Goal: Task Accomplishment & Management: Manage account settings

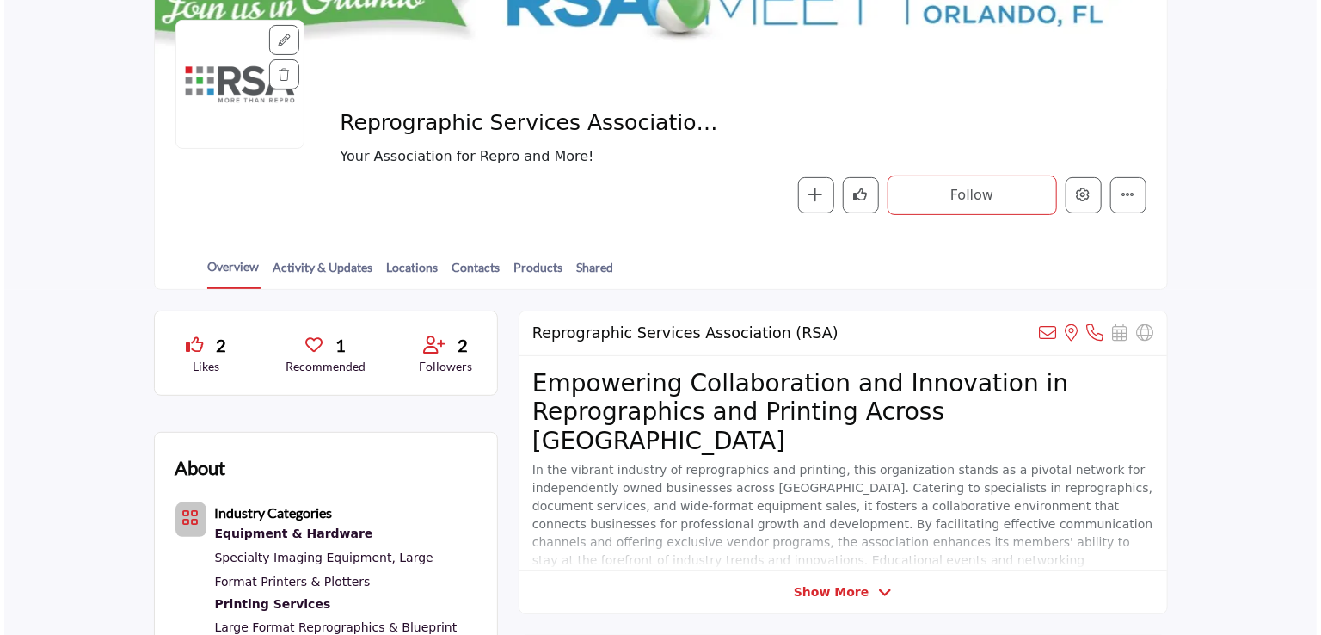
scroll to position [206, 0]
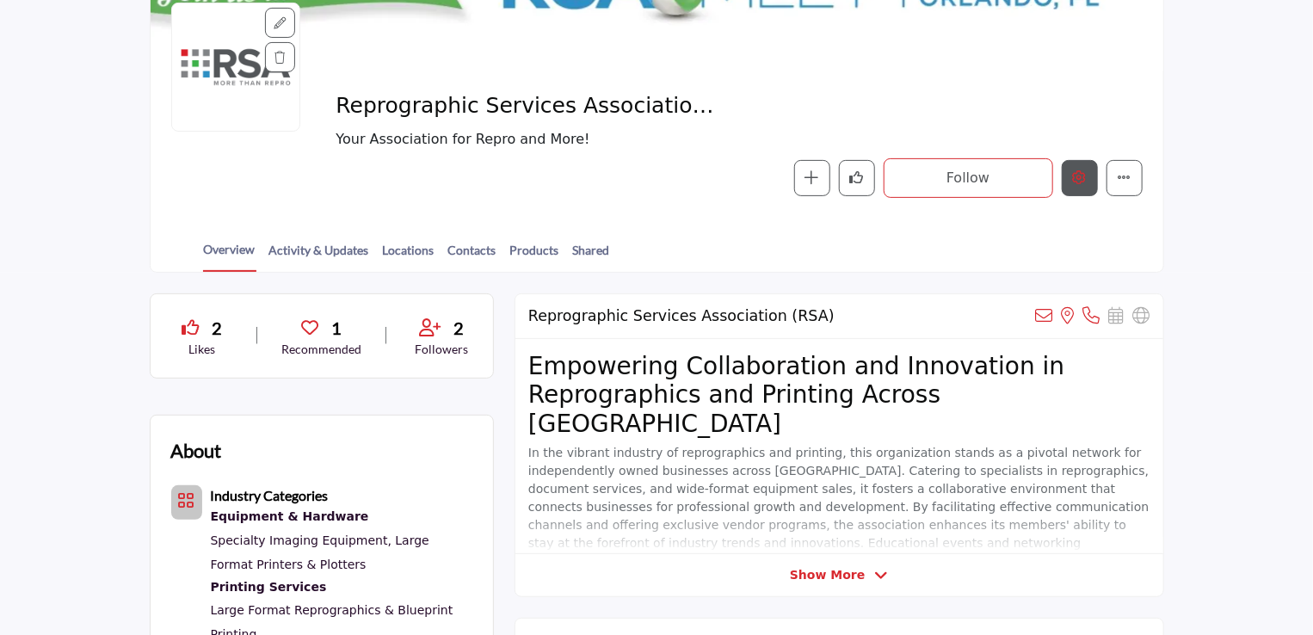
click at [1073, 179] on icon "Edit company" at bounding box center [1080, 177] width 14 height 14
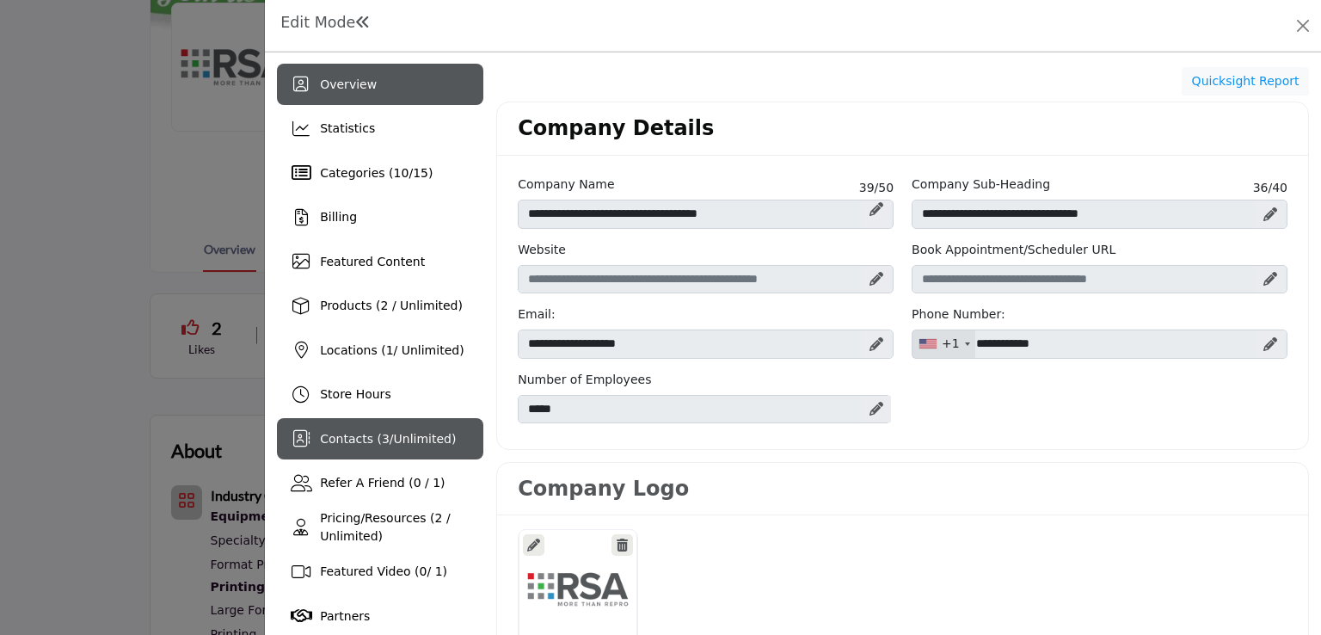
click at [389, 449] on div "Contacts ( 3 / Unlimited )" at bounding box center [380, 438] width 206 height 41
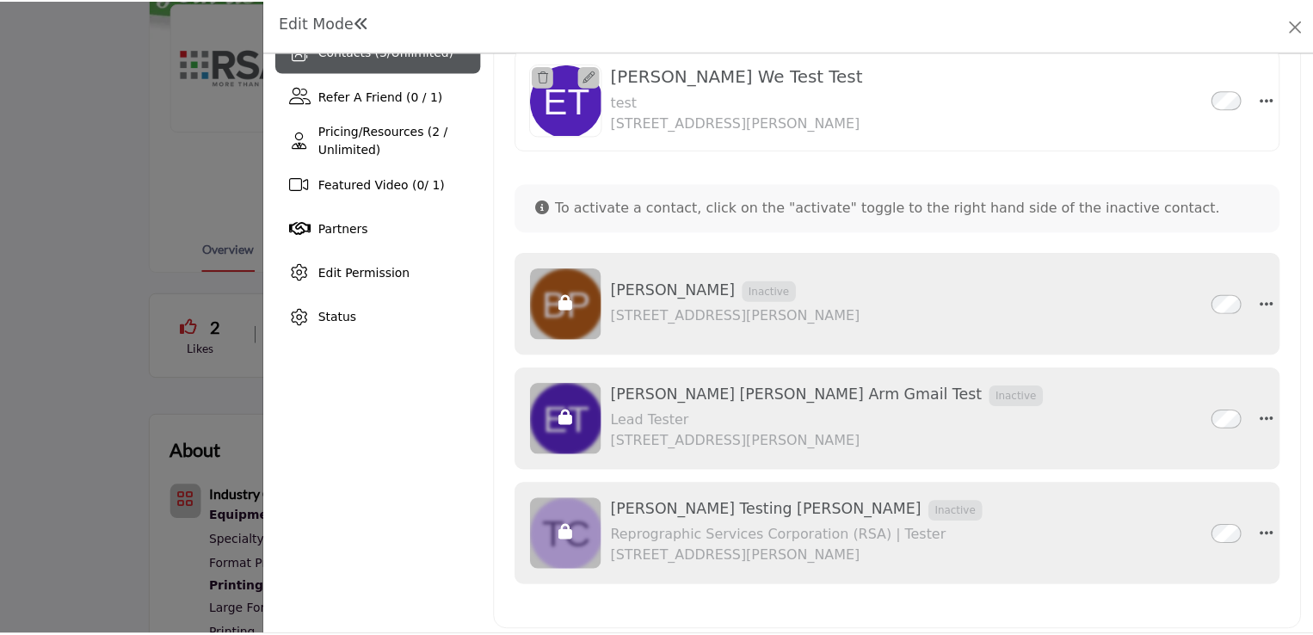
scroll to position [392, 0]
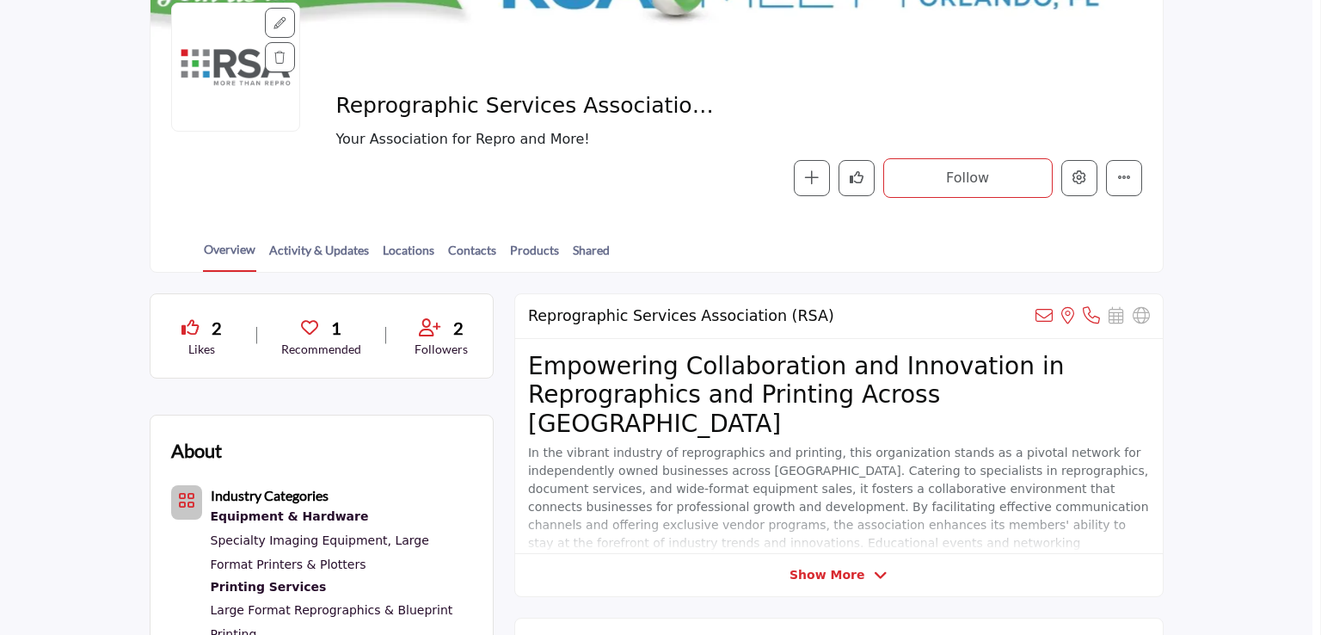
click at [96, 433] on div at bounding box center [660, 317] width 1321 height 635
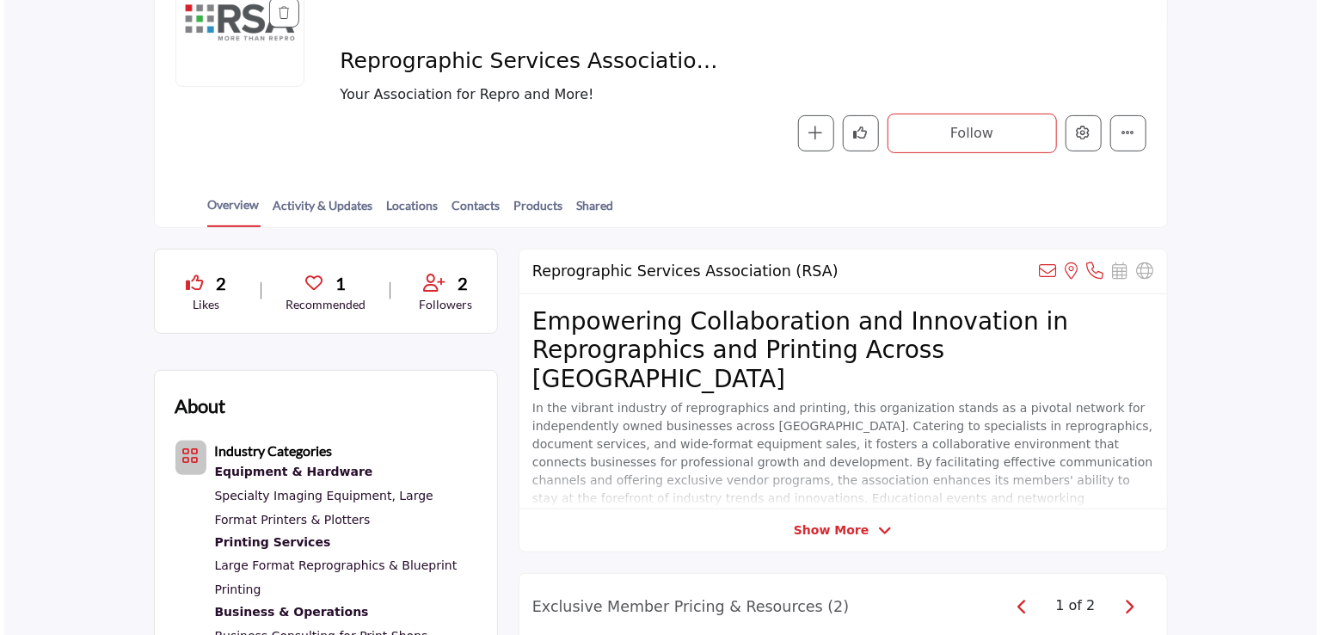
scroll to position [264, 0]
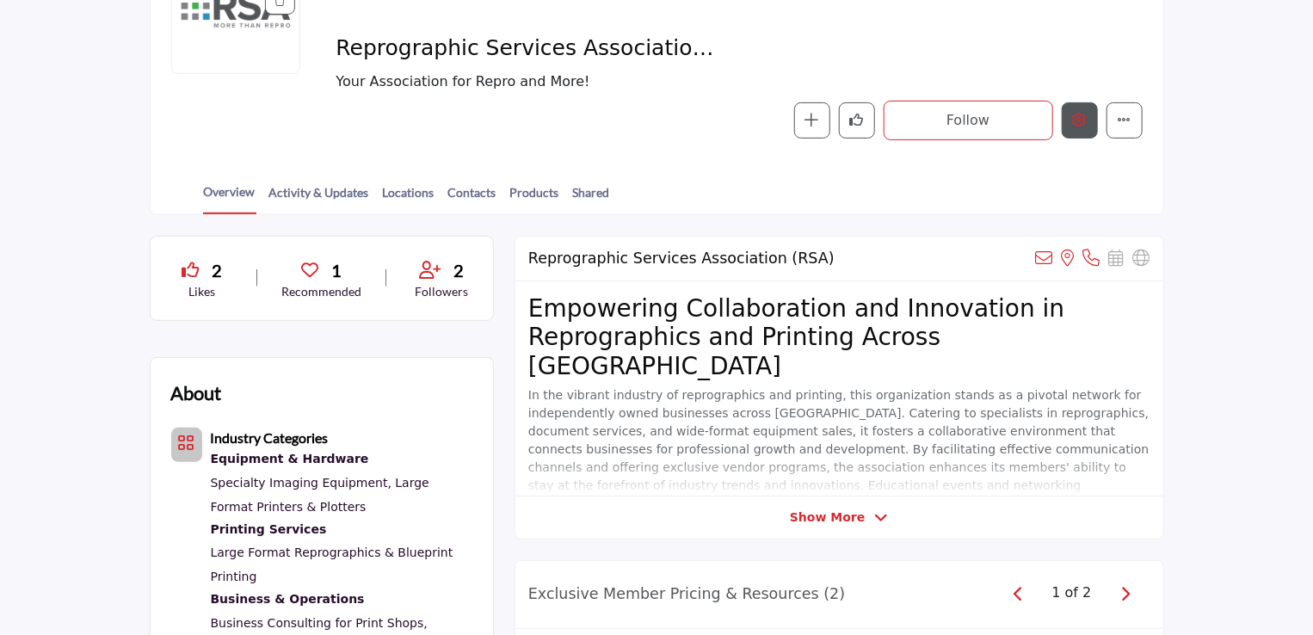
click at [1079, 104] on button "Edit company" at bounding box center [1079, 120] width 36 height 36
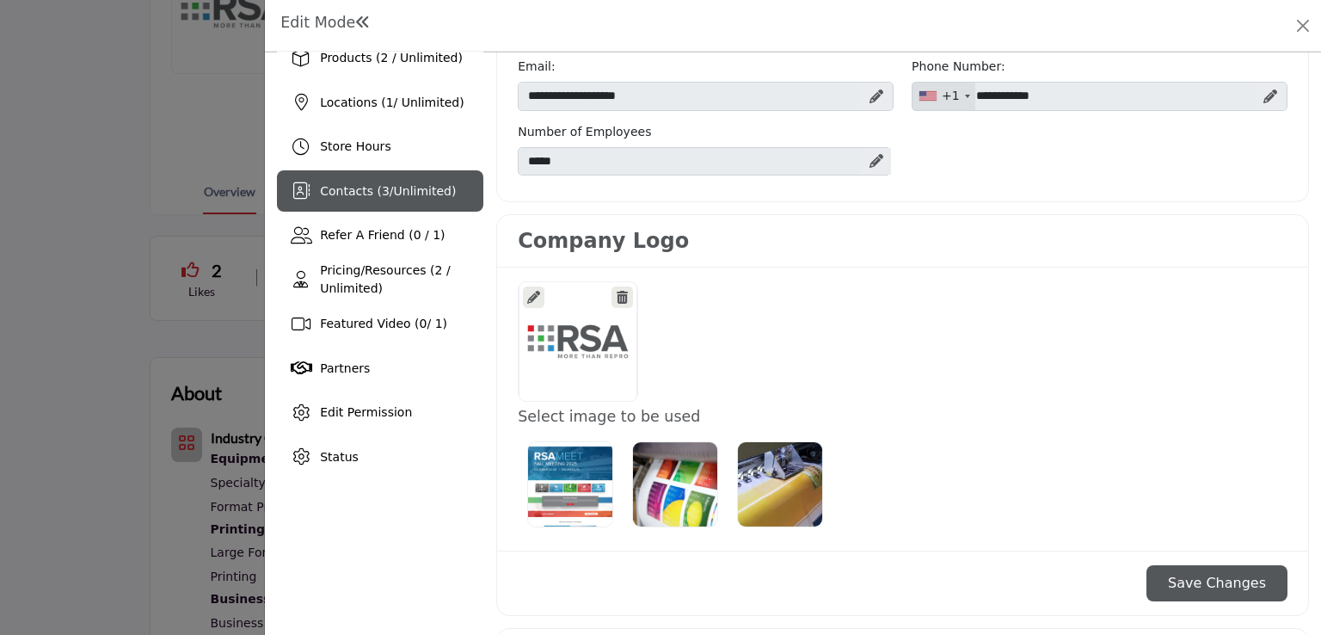
click at [403, 197] on div "Contacts ( 3 / Unlimited )" at bounding box center [388, 191] width 136 height 18
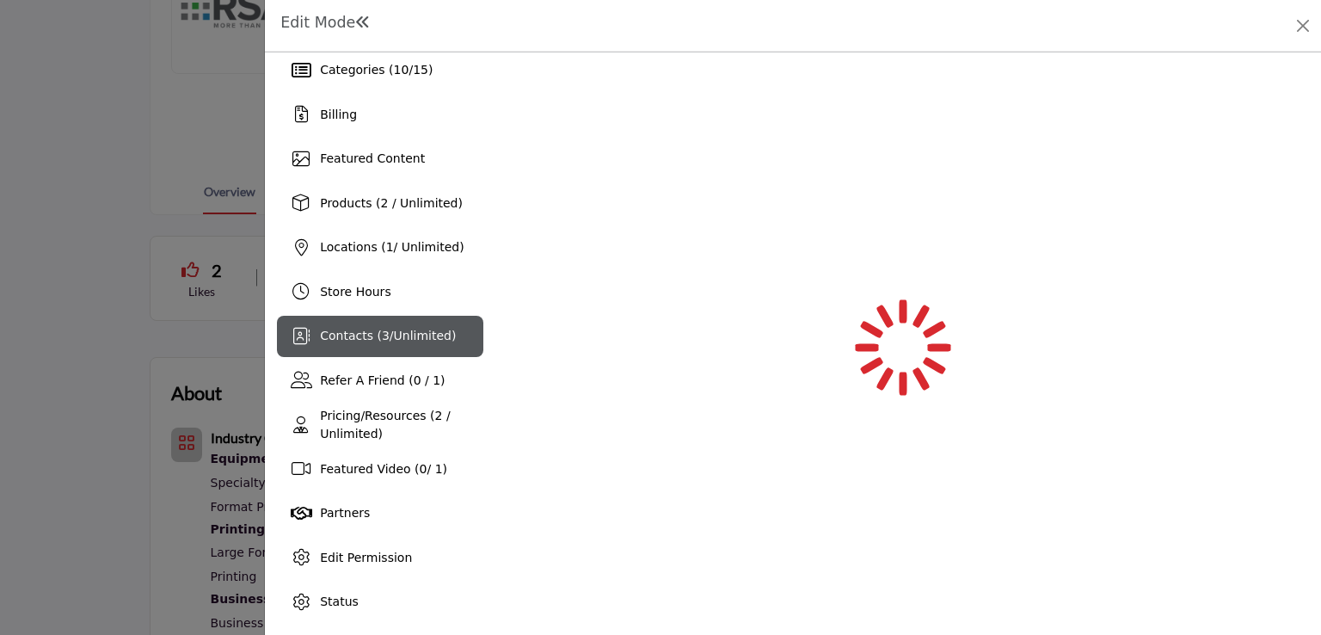
scroll to position [103, 0]
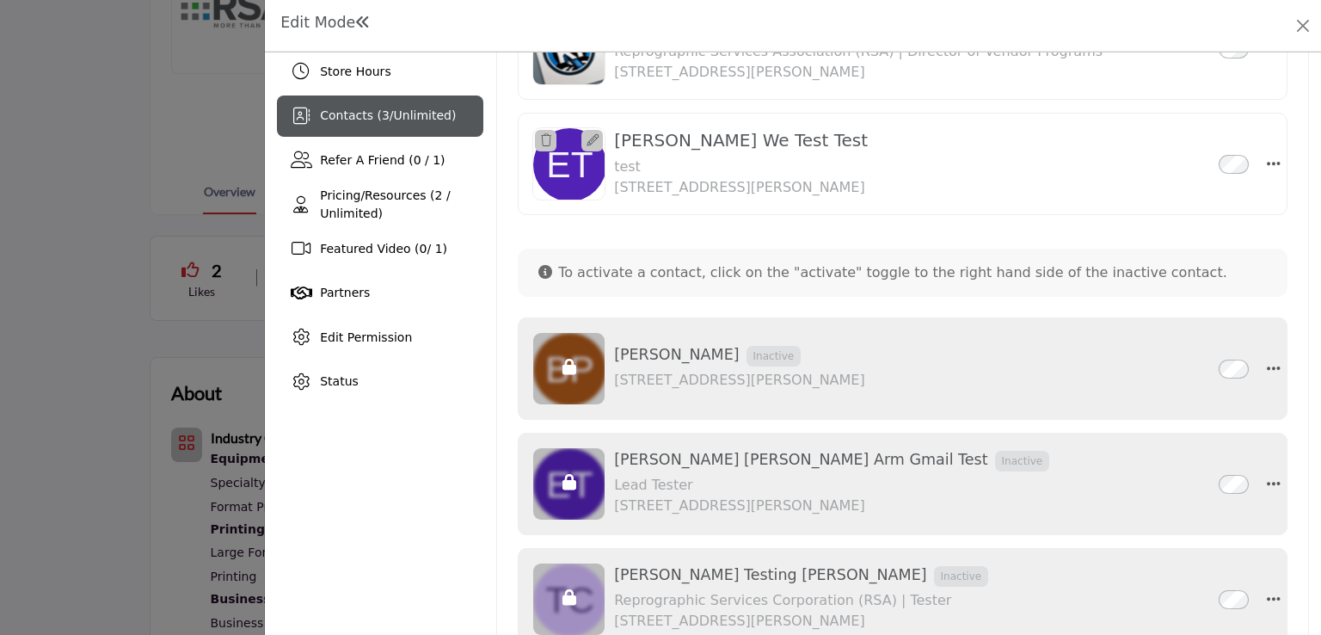
scroll to position [335, 0]
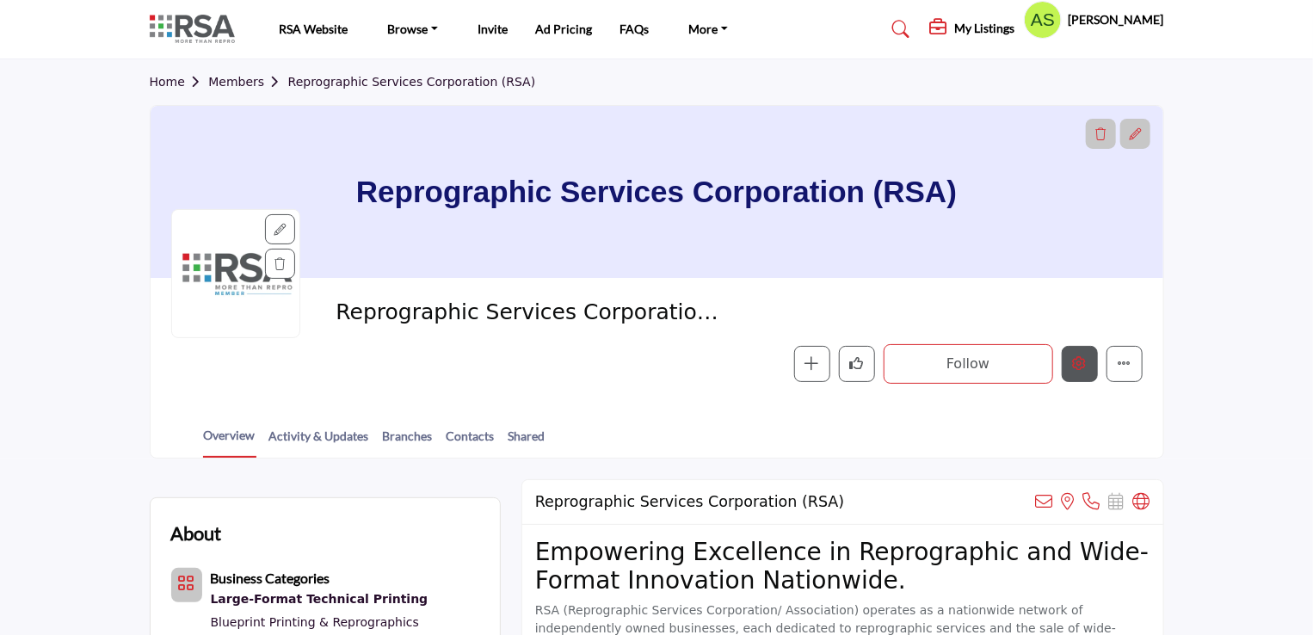
click at [0, 0] on div at bounding box center [0, 0] width 0 height 0
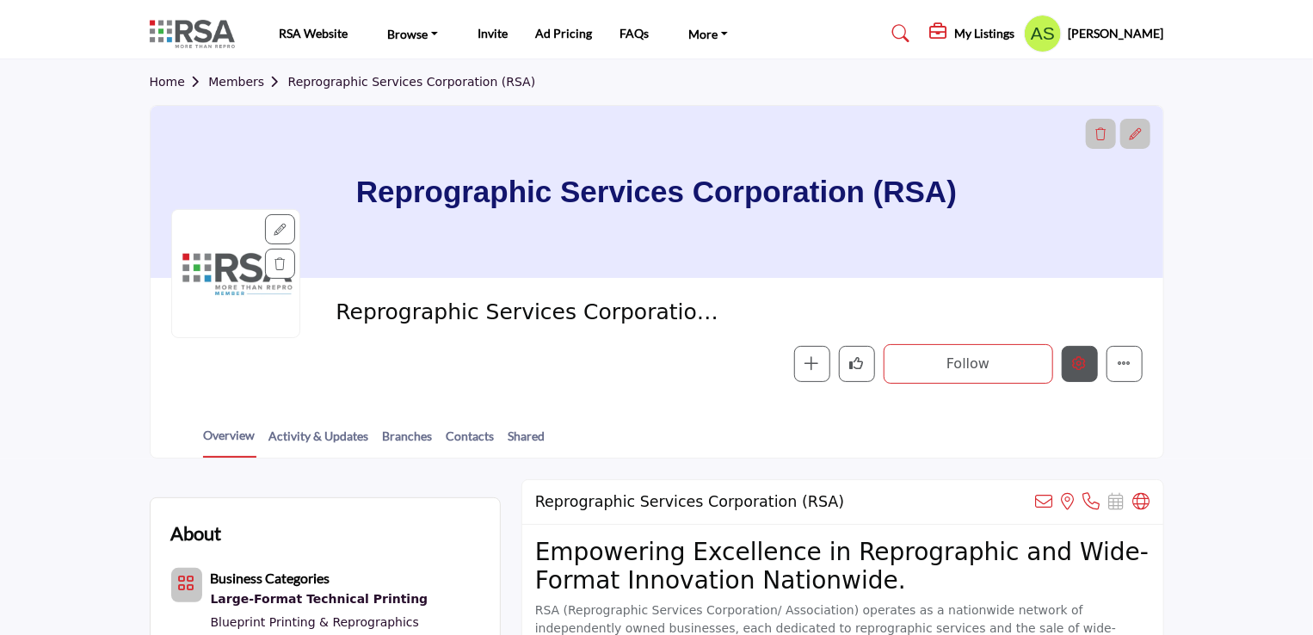
click at [1086, 360] on icon "Edit company" at bounding box center [1080, 363] width 14 height 14
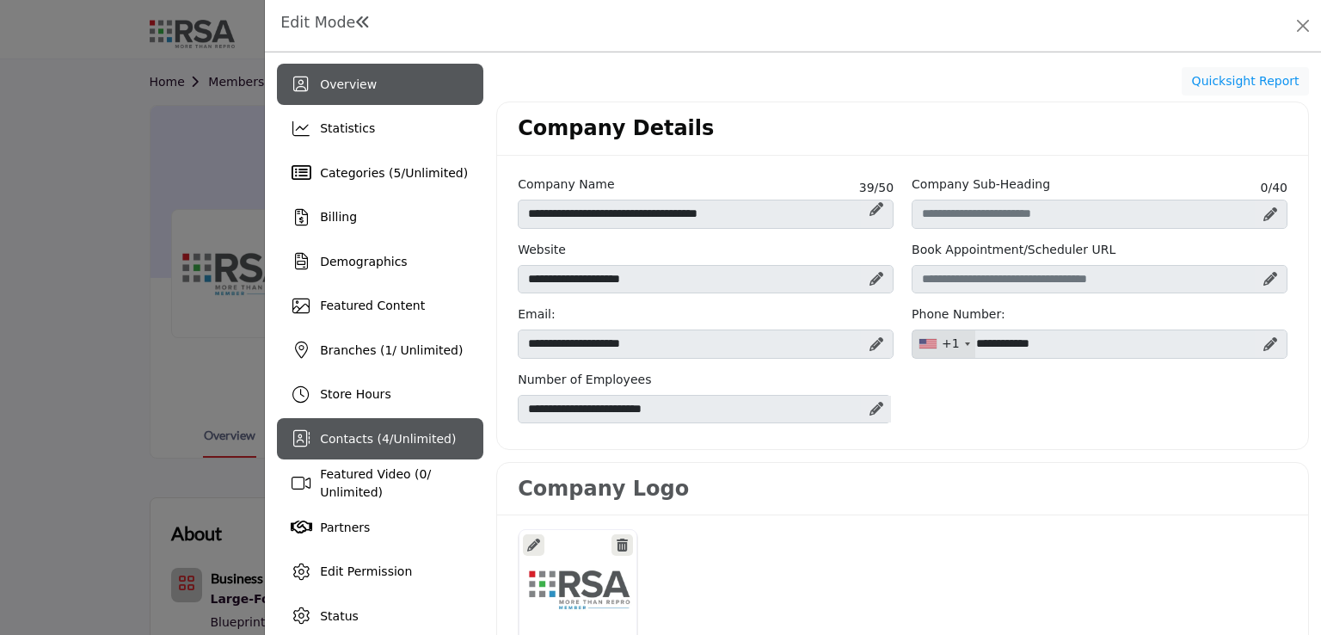
click at [398, 427] on div "Contacts ( 4 / Unlimited )" at bounding box center [380, 438] width 206 height 41
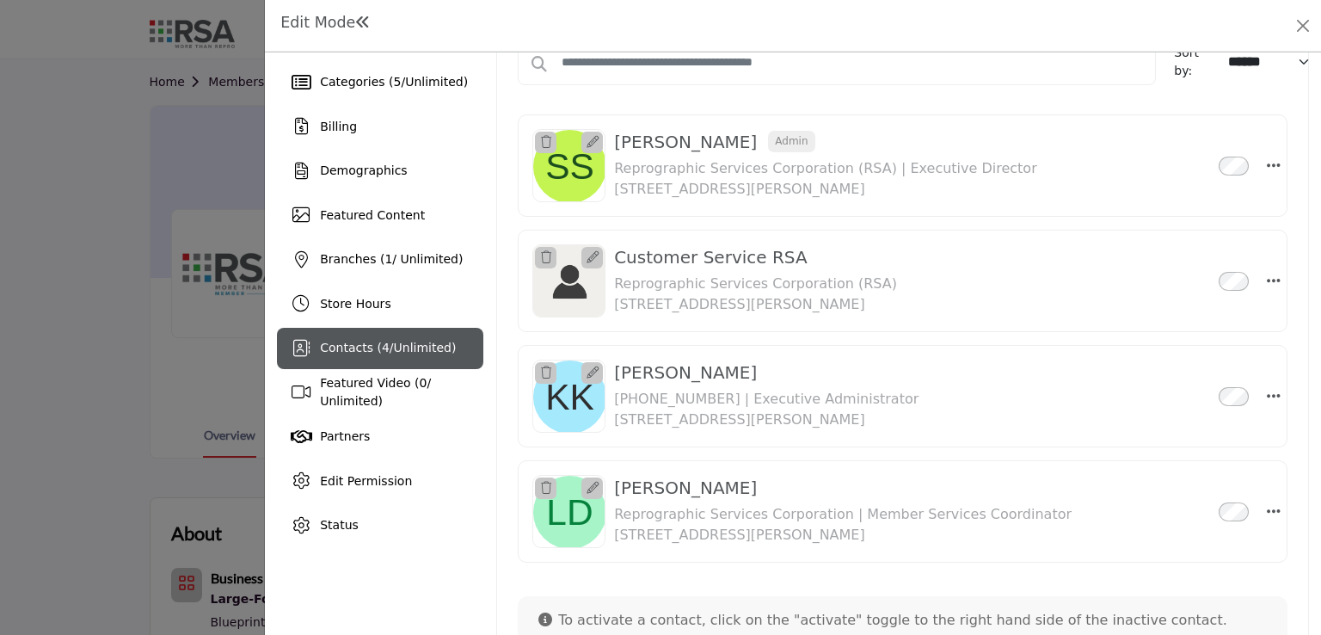
scroll to position [39, 0]
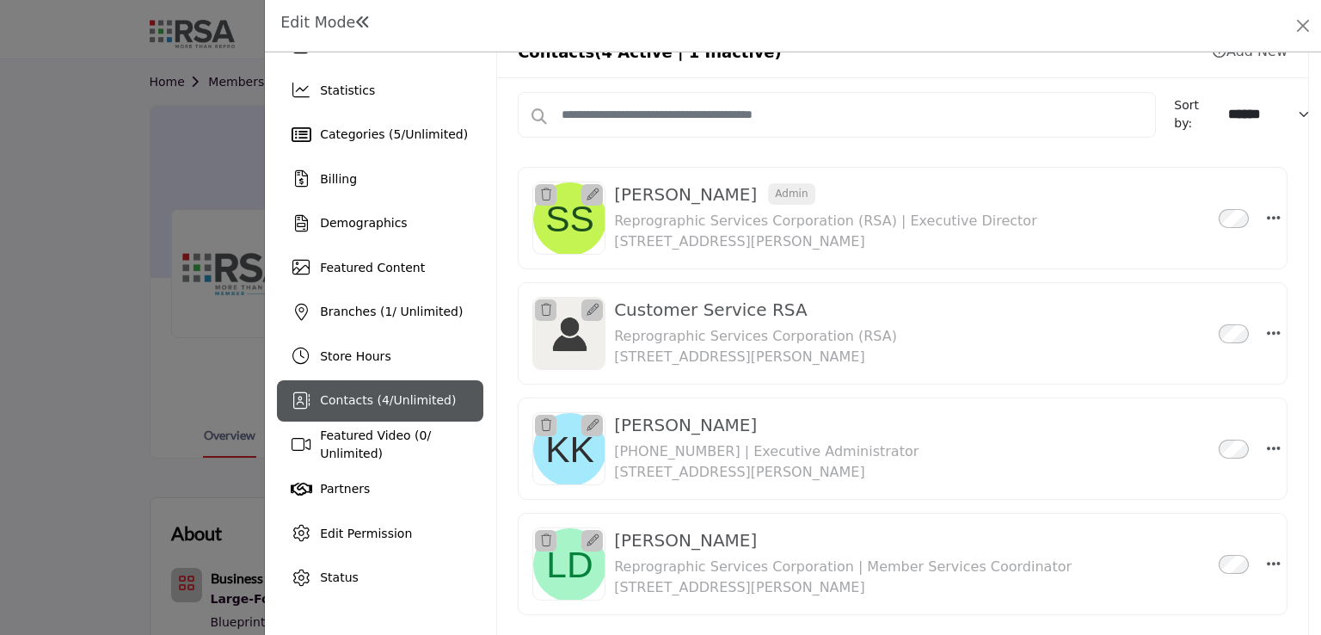
click at [561, 318] on img at bounding box center [569, 334] width 73 height 73
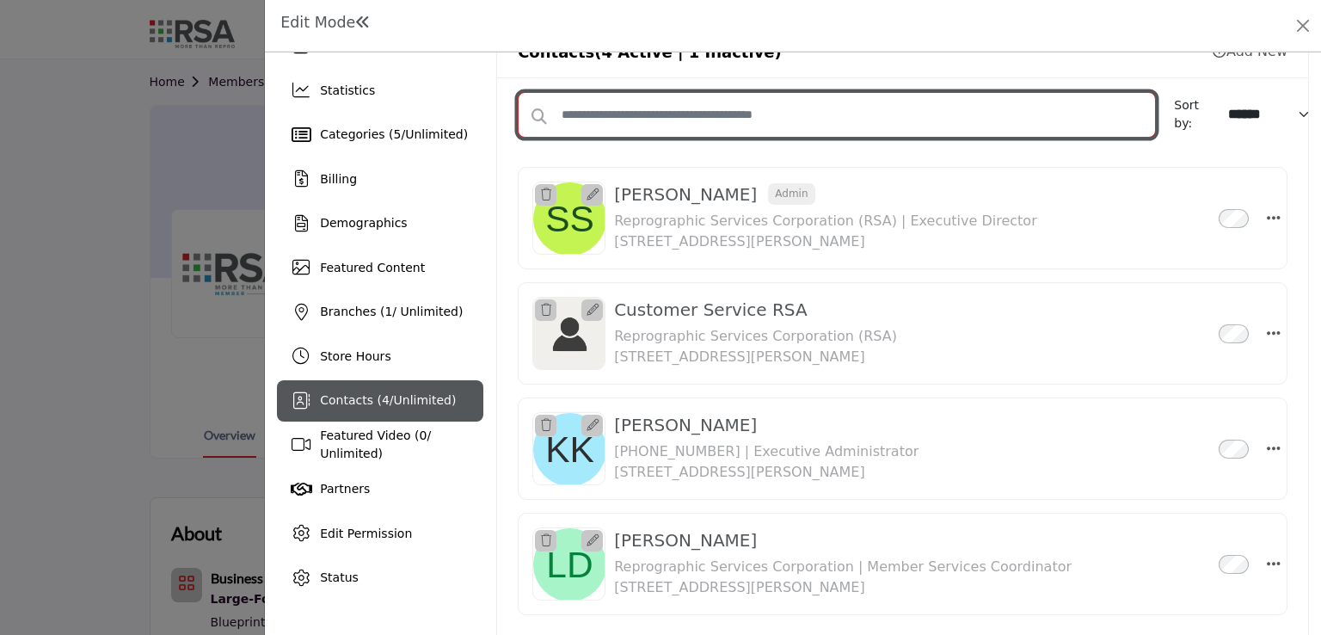
click at [919, 108] on input "text" at bounding box center [837, 115] width 638 height 46
click at [874, 125] on input "text" at bounding box center [837, 115] width 638 height 46
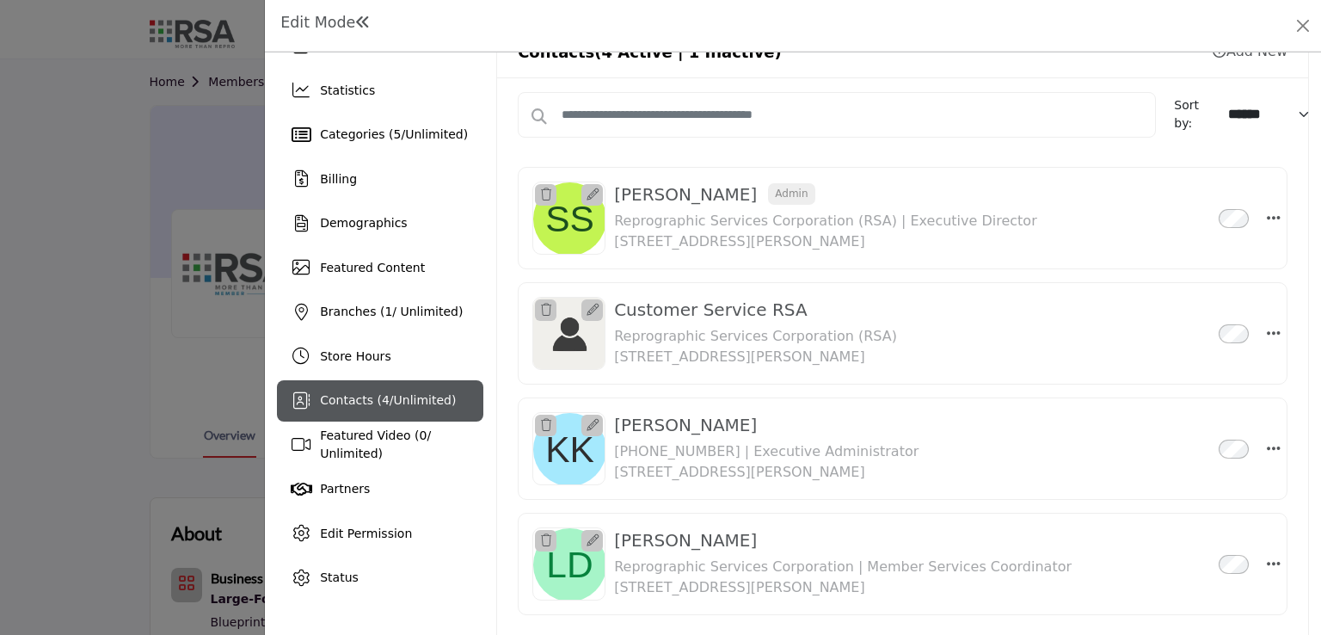
click at [860, 78] on div "Available Contacts 4 Active | 1 Inactive Sort by: ****** ****** ********* We co…" at bounding box center [902, 470] width 811 height 785
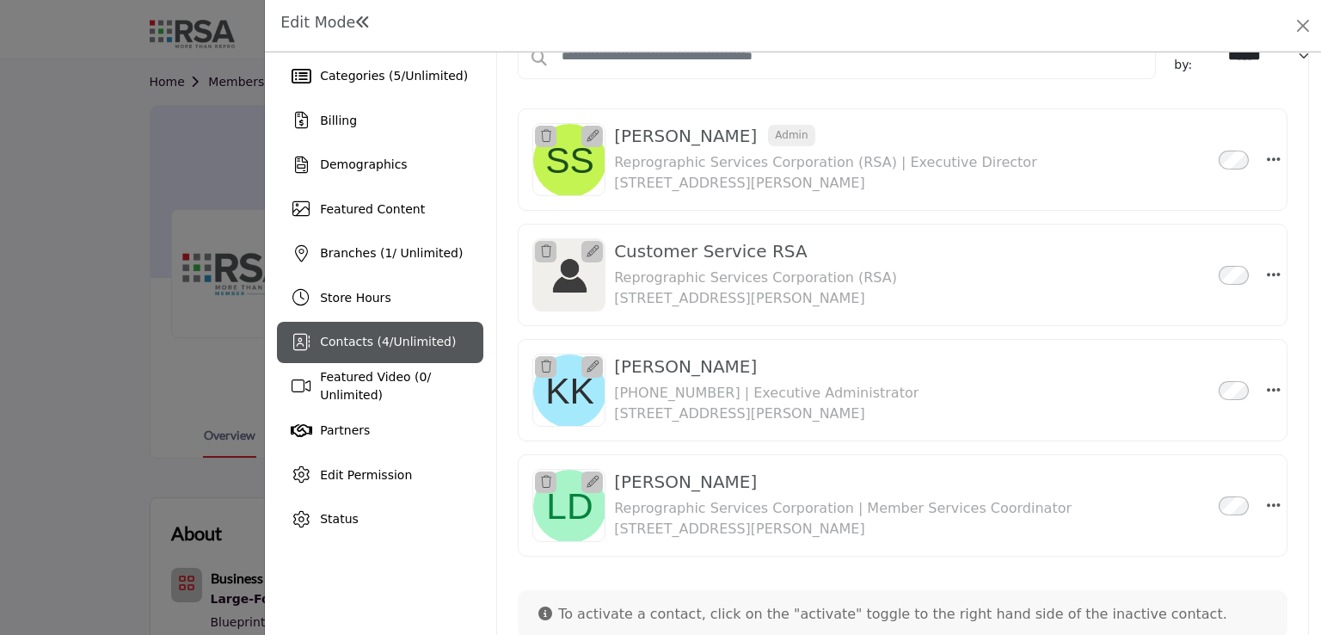
scroll to position [116, 0]
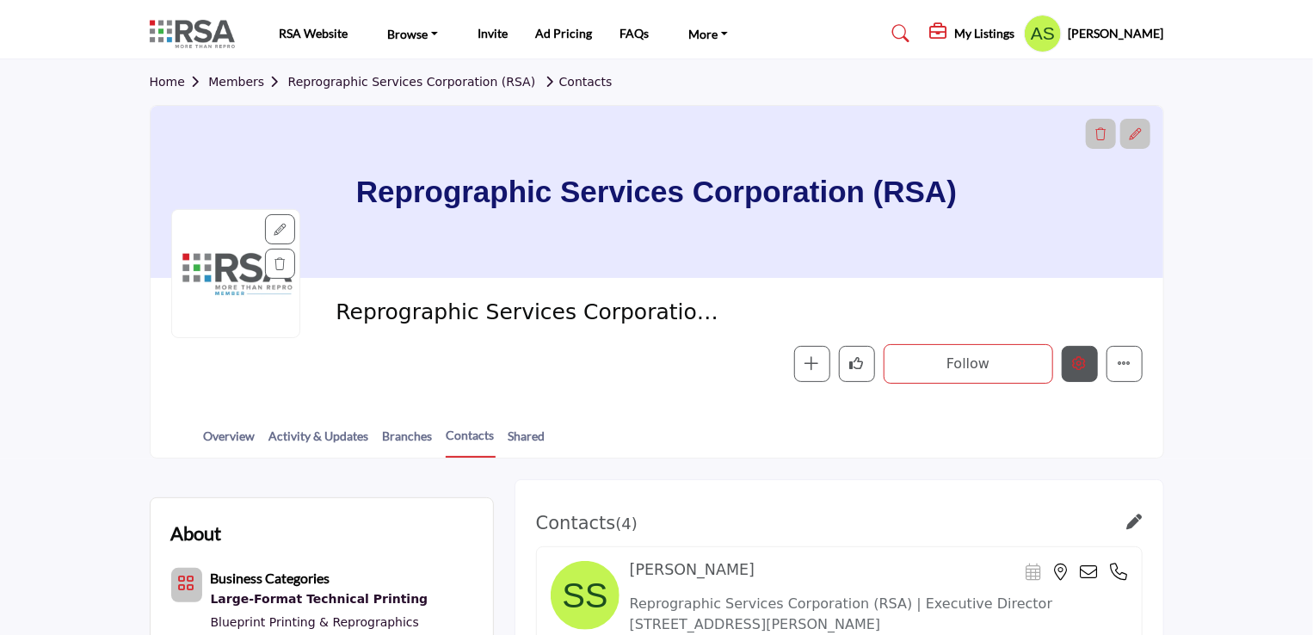
click at [1080, 358] on icon "Edit company" at bounding box center [1080, 363] width 14 height 14
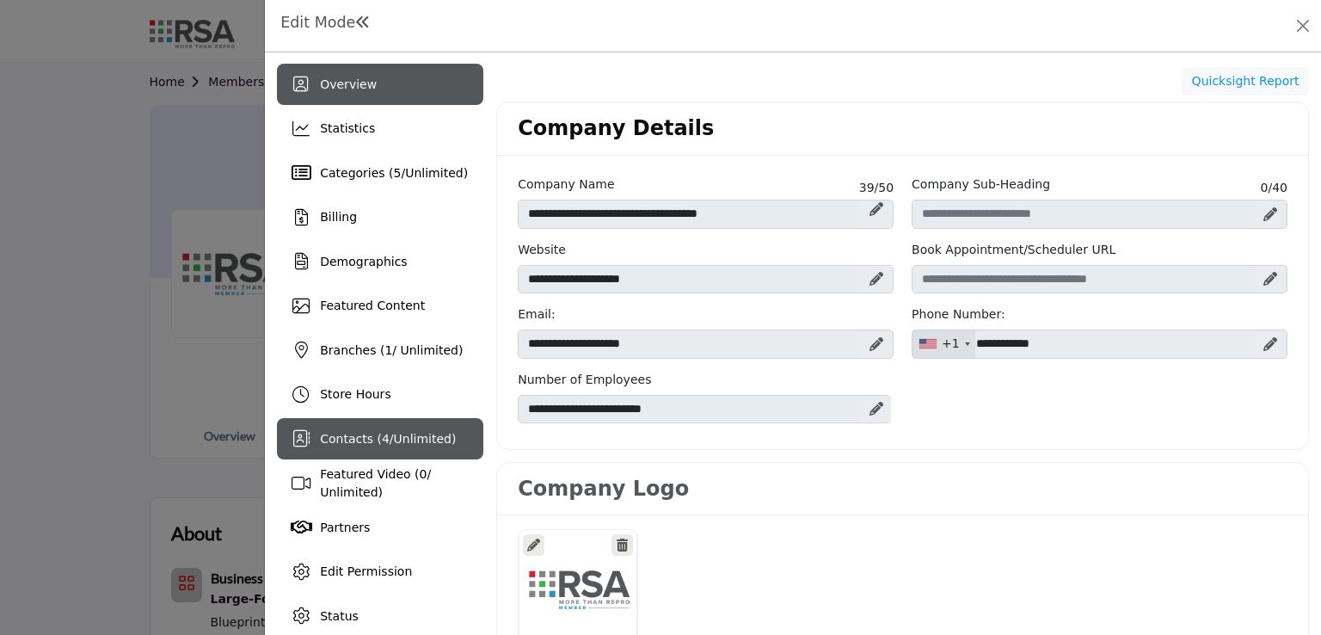
click at [435, 433] on span "Unlimited" at bounding box center [423, 439] width 58 height 14
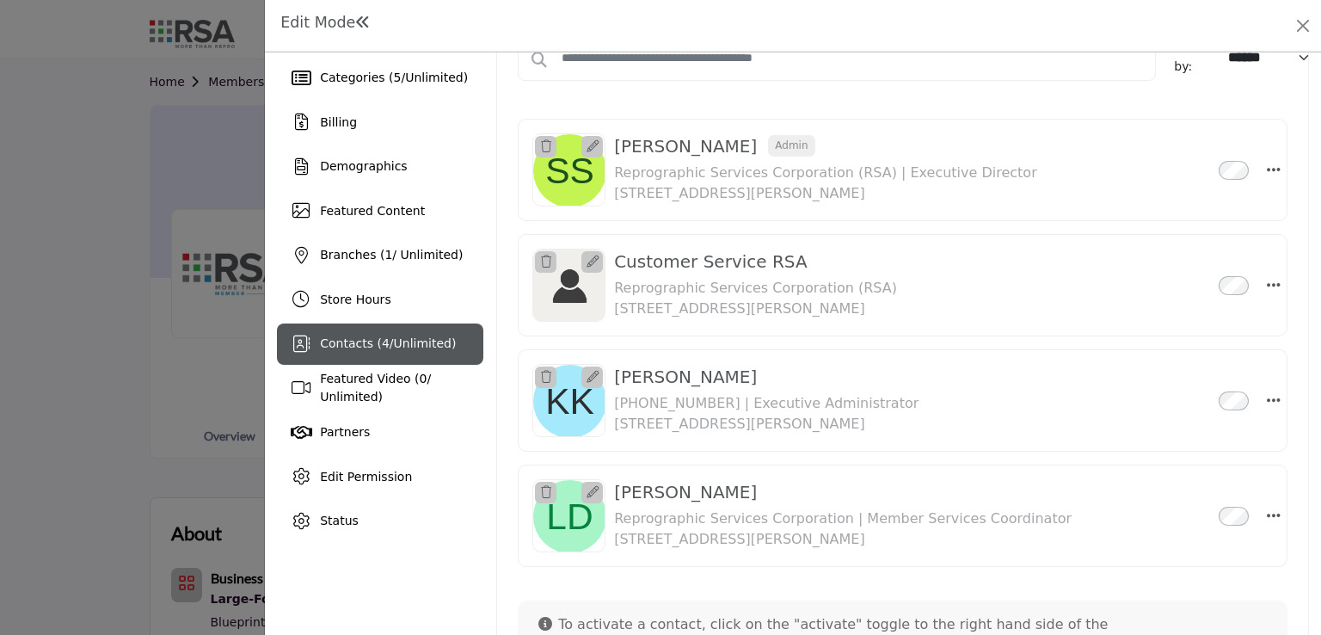
scroll to position [96, 0]
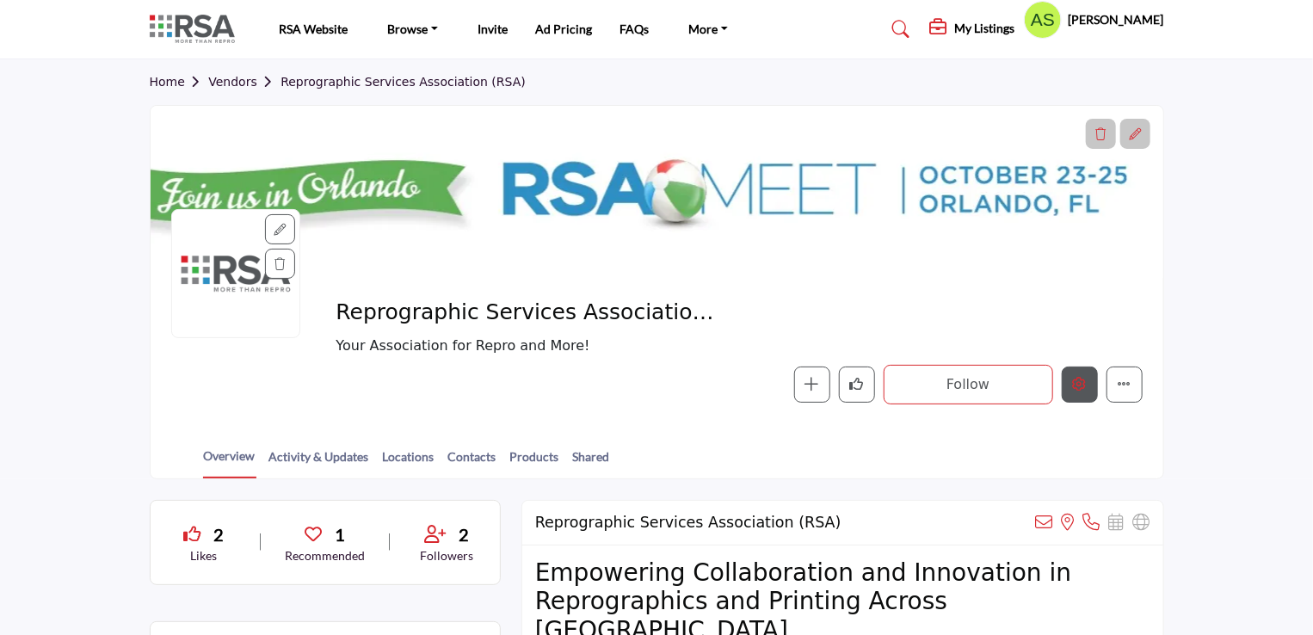
click at [1076, 383] on icon "Edit company" at bounding box center [1080, 384] width 14 height 14
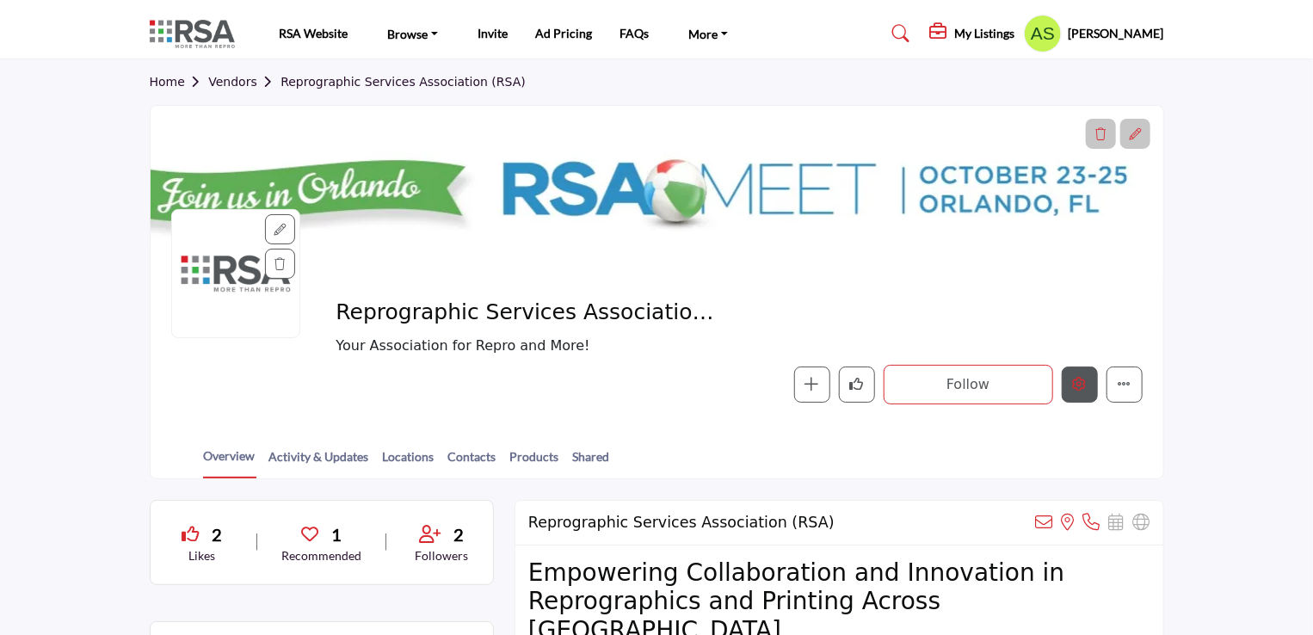
click at [1079, 387] on icon "Edit company" at bounding box center [1080, 384] width 14 height 14
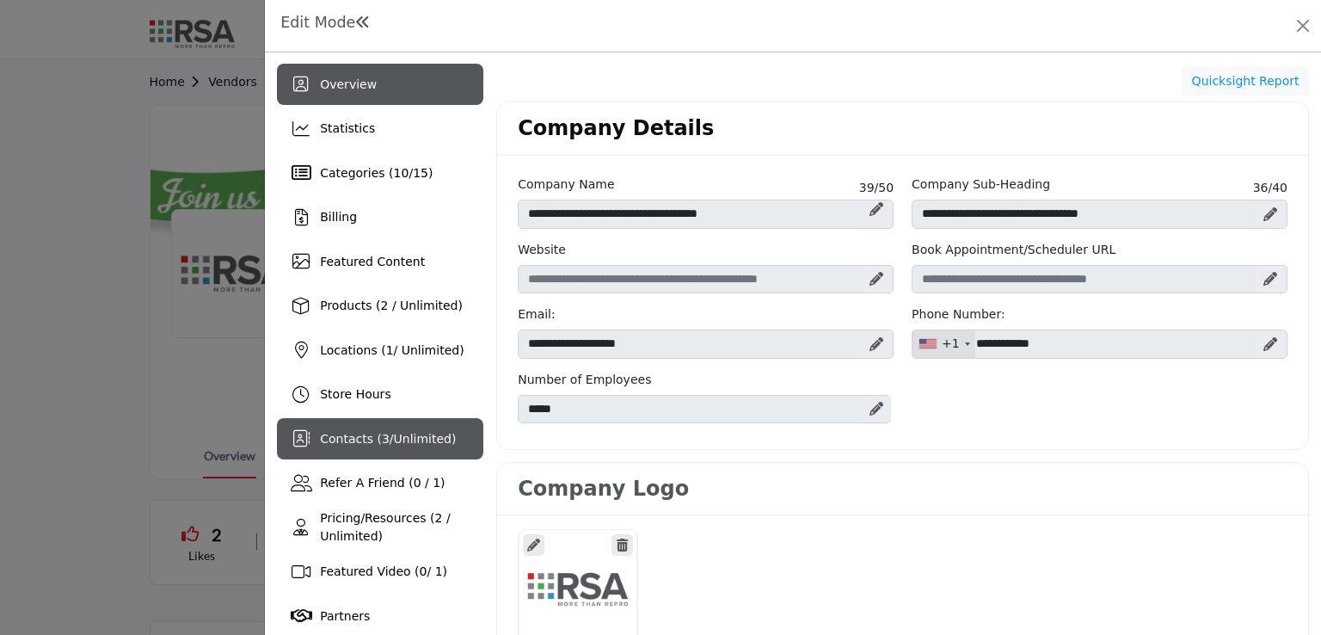
click at [435, 447] on div "Contacts ( 3 / Unlimited )" at bounding box center [388, 439] width 136 height 18
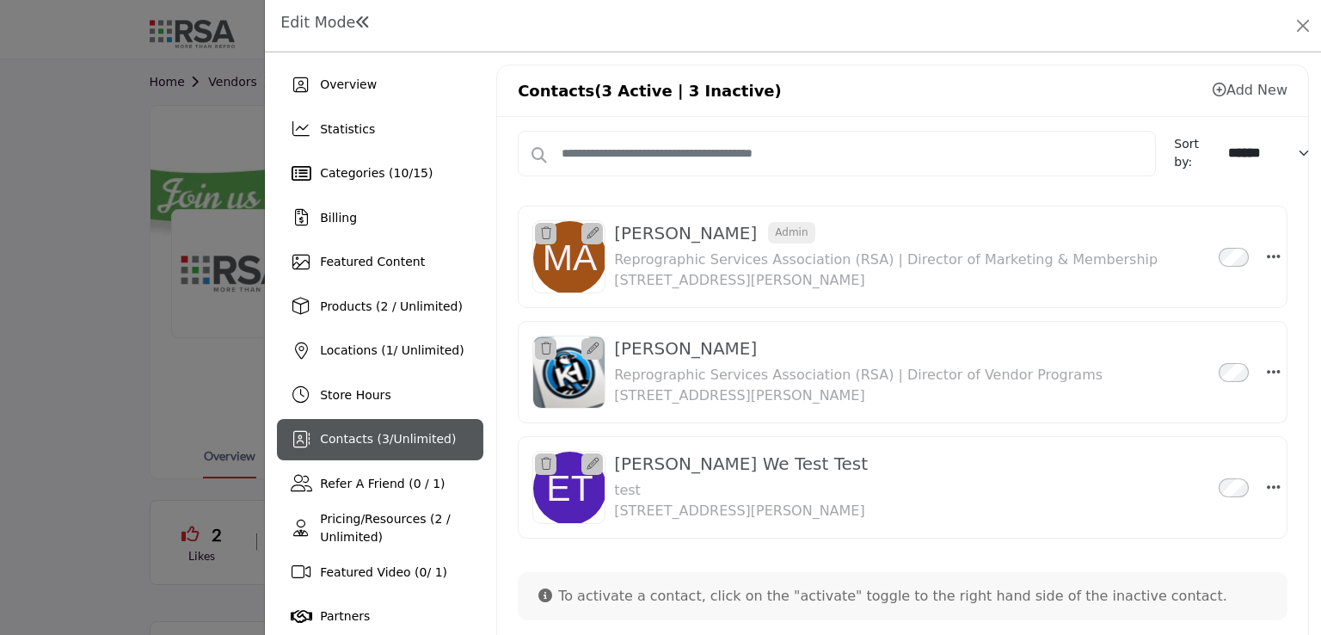
click at [802, 82] on div "Contacts (3 Active | 3 Inactive) Add New" at bounding box center [902, 91] width 811 height 52
